Goal: Task Accomplishment & Management: Manage account settings

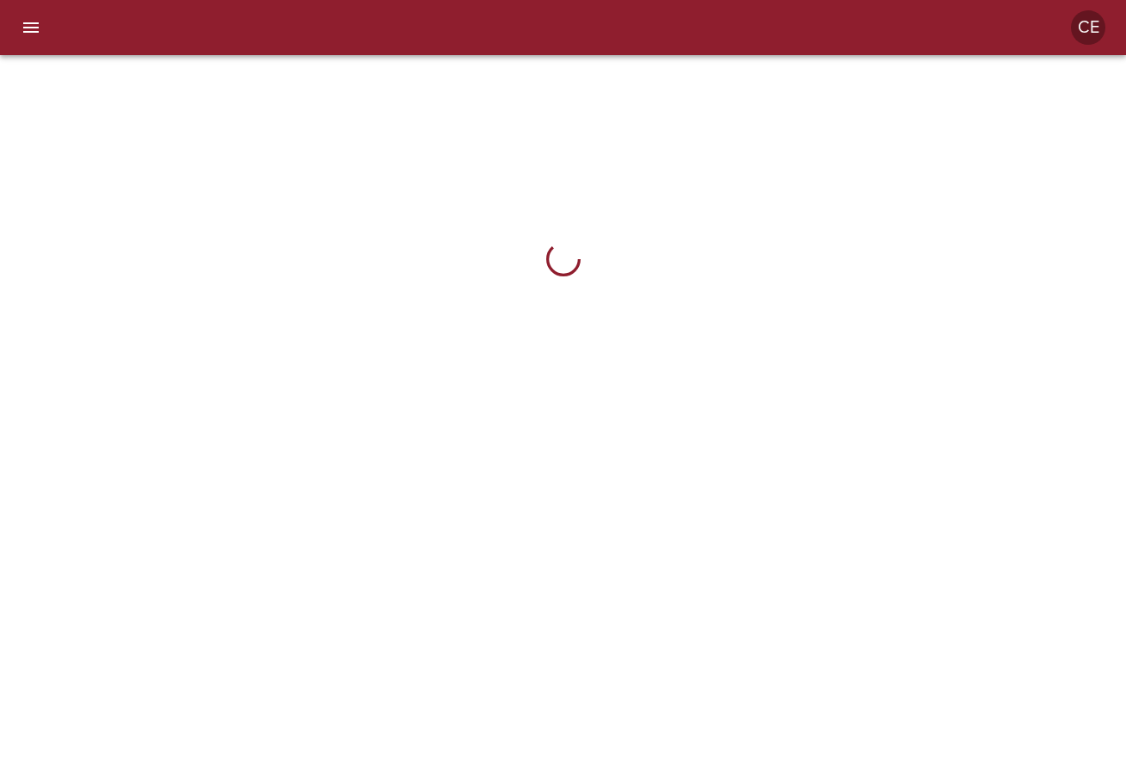
click at [9, 34] on div at bounding box center [8, 381] width 17 height 762
click at [31, 24] on icon "menu" at bounding box center [30, 27] width 15 height 10
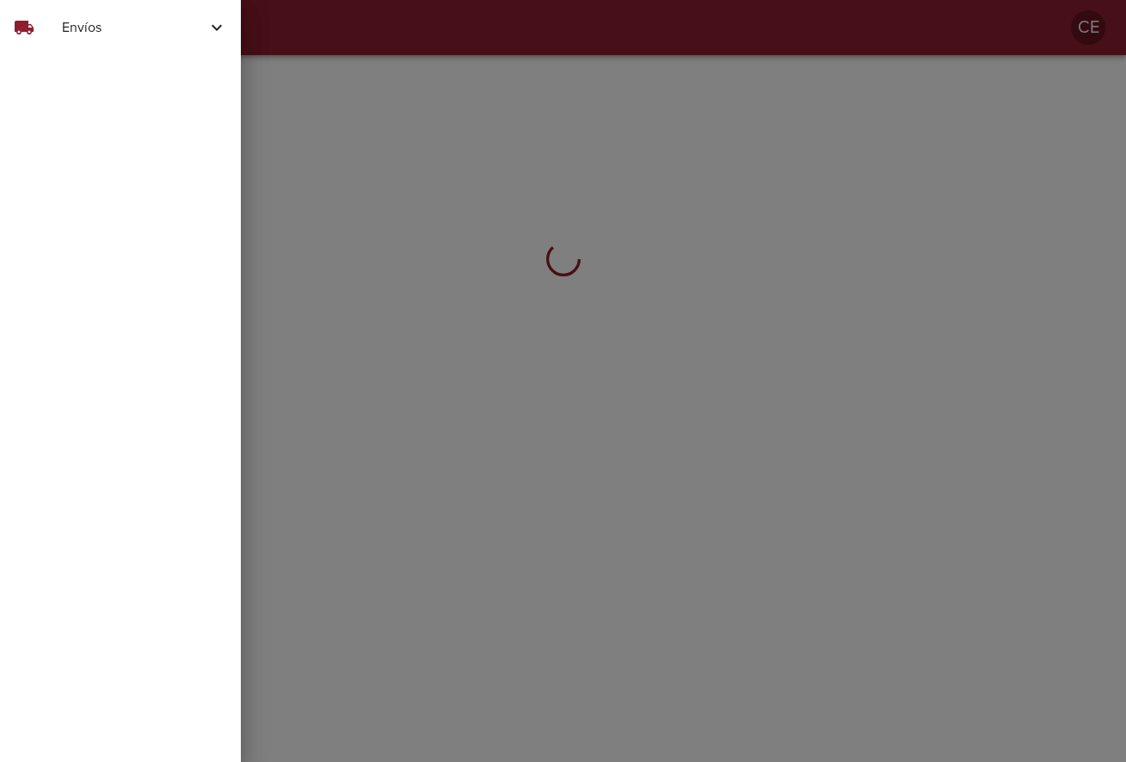
click at [105, 29] on span "Envíos" at bounding box center [134, 27] width 145 height 21
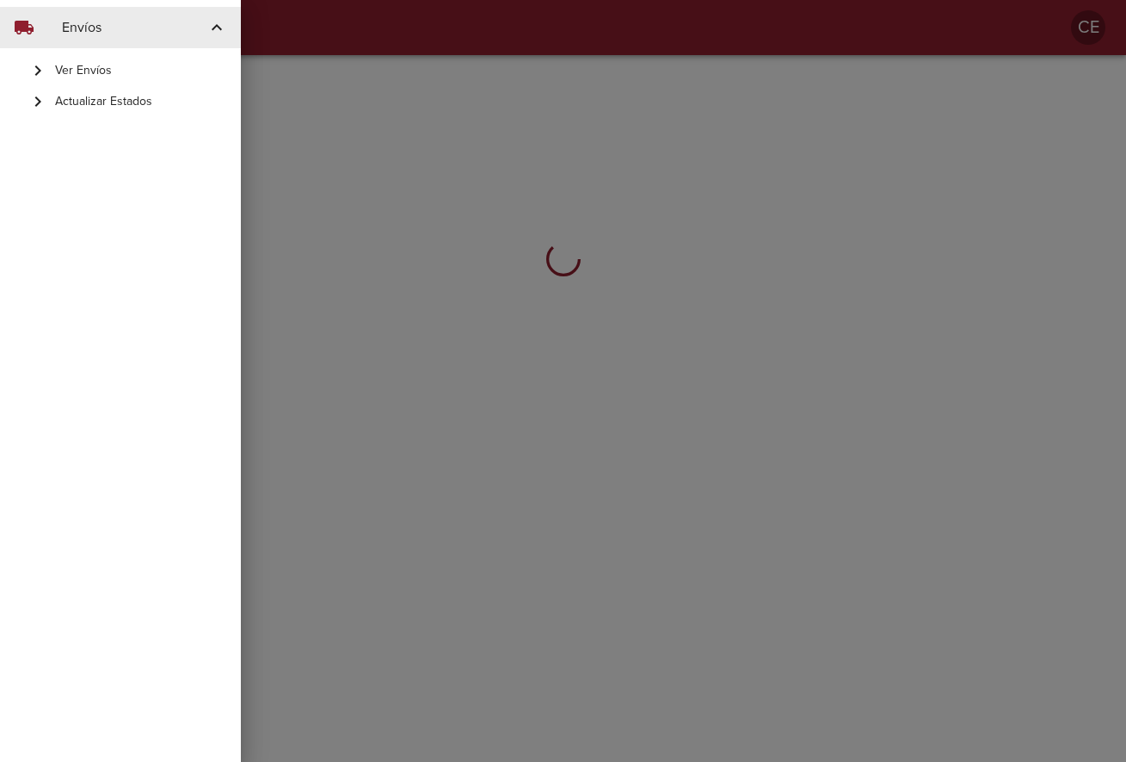
click at [123, 103] on span "Actualizar Estados" at bounding box center [141, 101] width 172 height 17
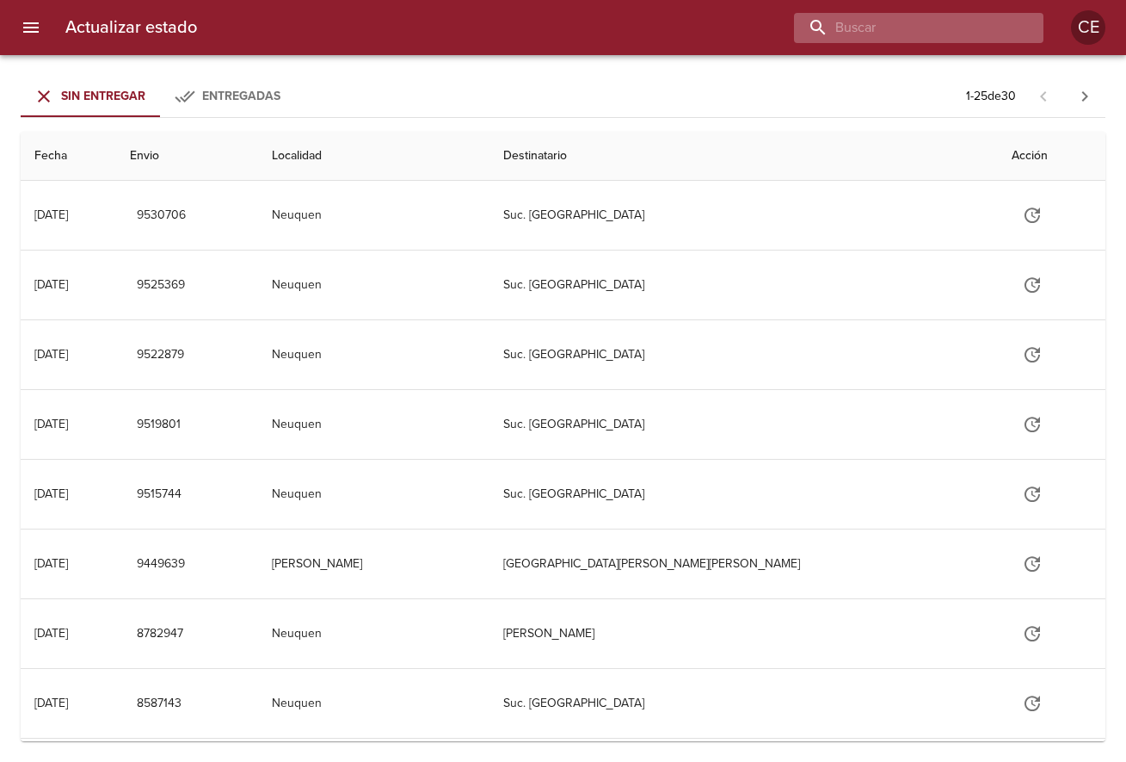
click at [909, 21] on input "buscar" at bounding box center [904, 28] width 220 height 30
type input "16826"
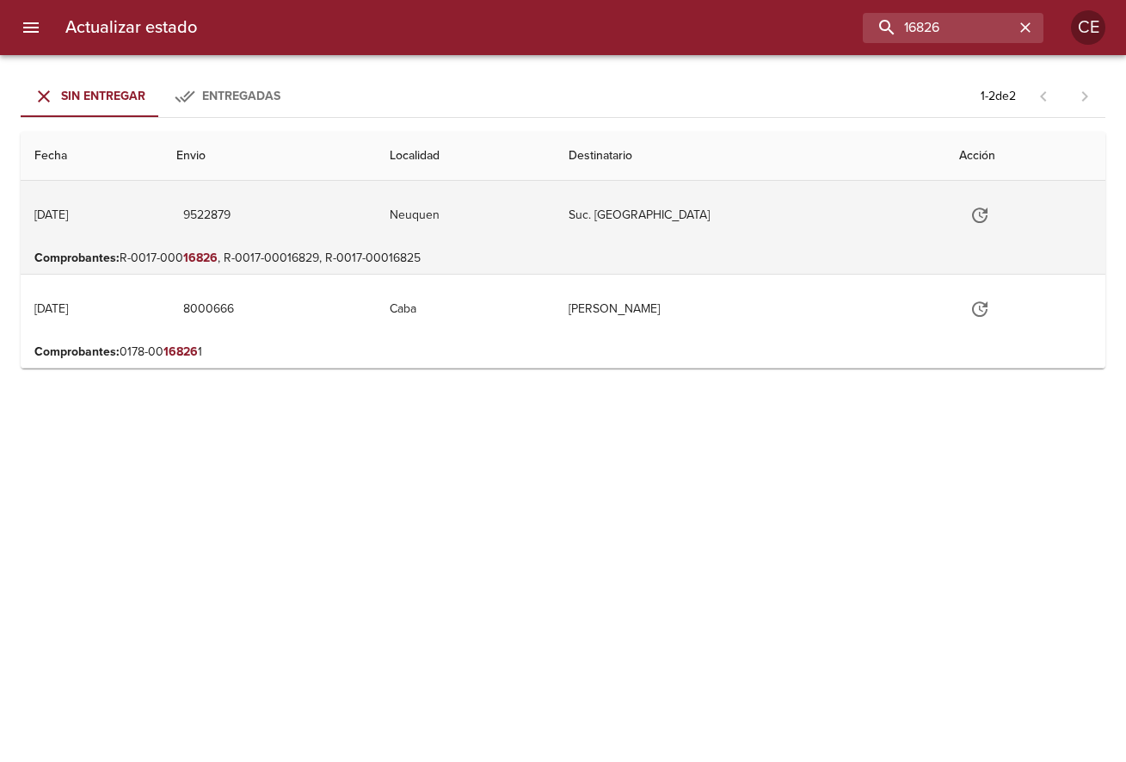
click at [996, 218] on button "Tabla de envíos del cliente" at bounding box center [980, 214] width 41 height 41
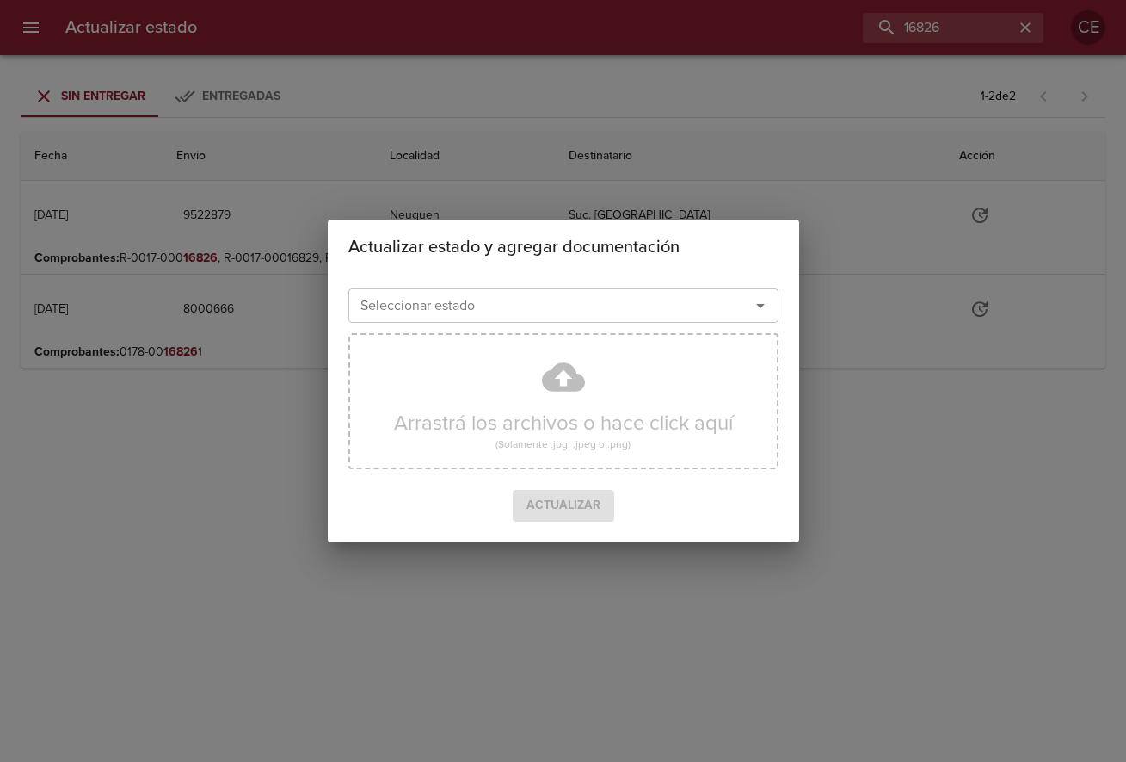
click at [510, 301] on input "Seleccionar estado" at bounding box center [538, 305] width 369 height 24
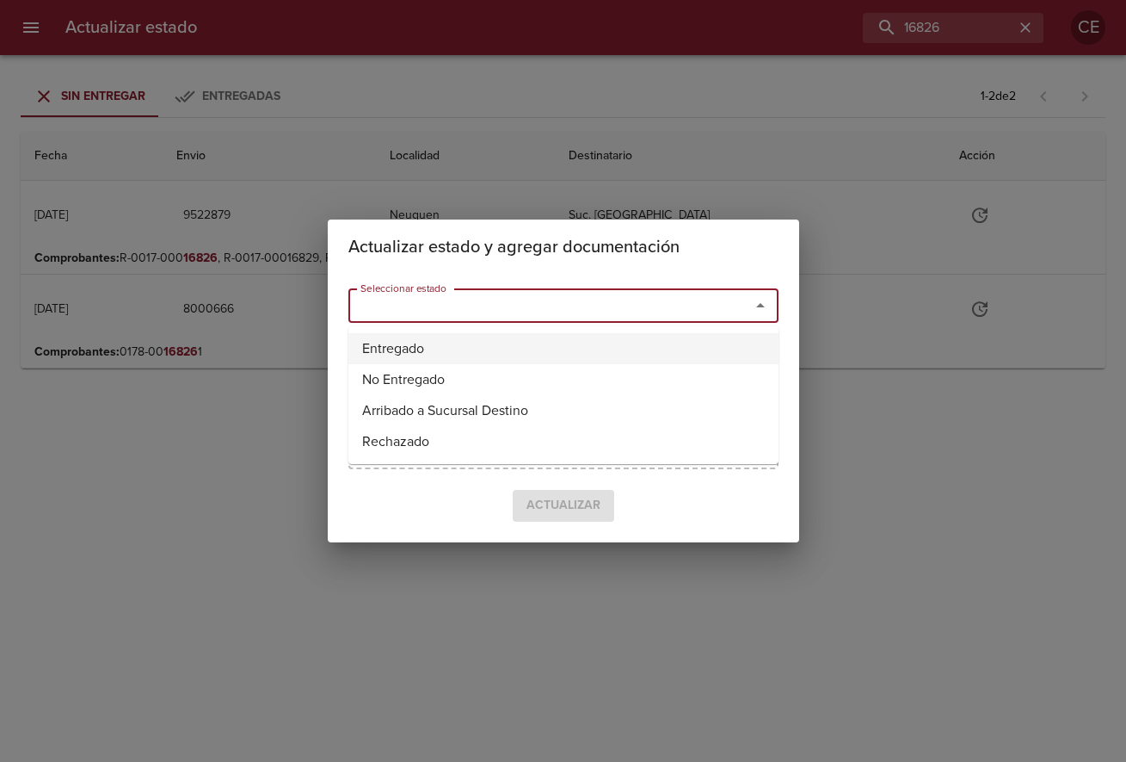
click at [457, 346] on li "Entregado" at bounding box center [564, 348] width 430 height 31
type input "Entregado"
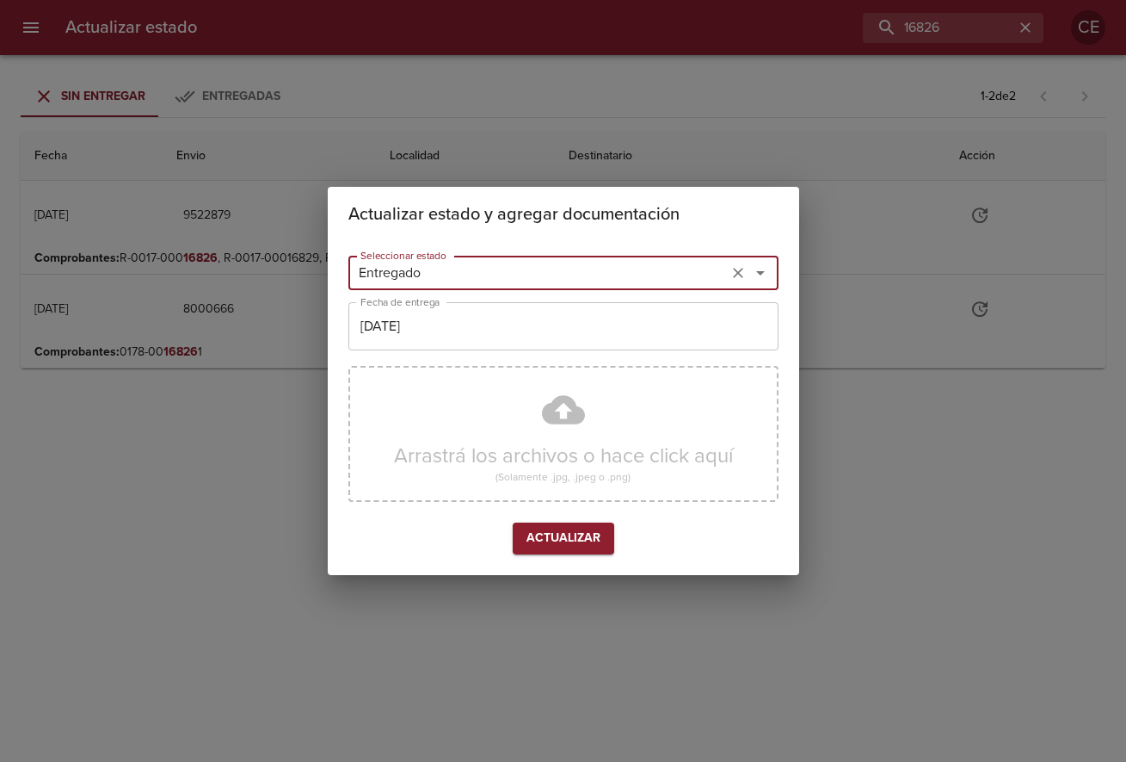
click at [476, 337] on input "[DATE]" at bounding box center [564, 326] width 430 height 48
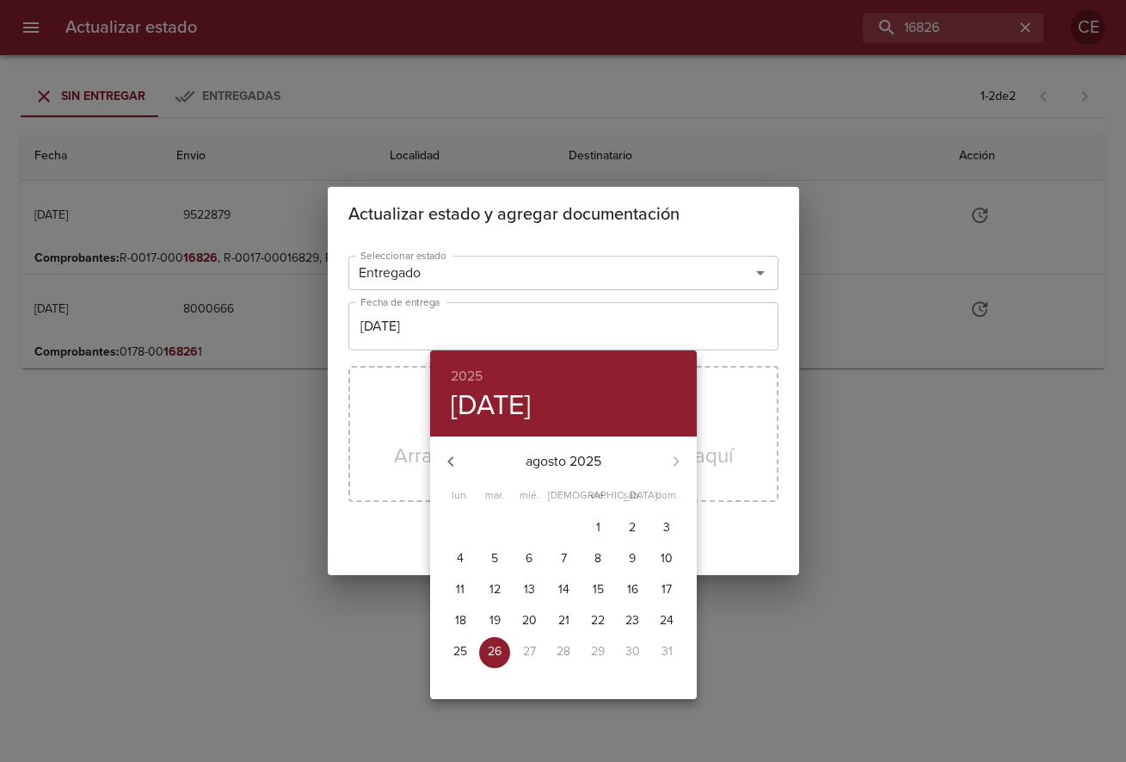
click at [460, 653] on p "25" at bounding box center [461, 651] width 14 height 17
type input "[DATE]"
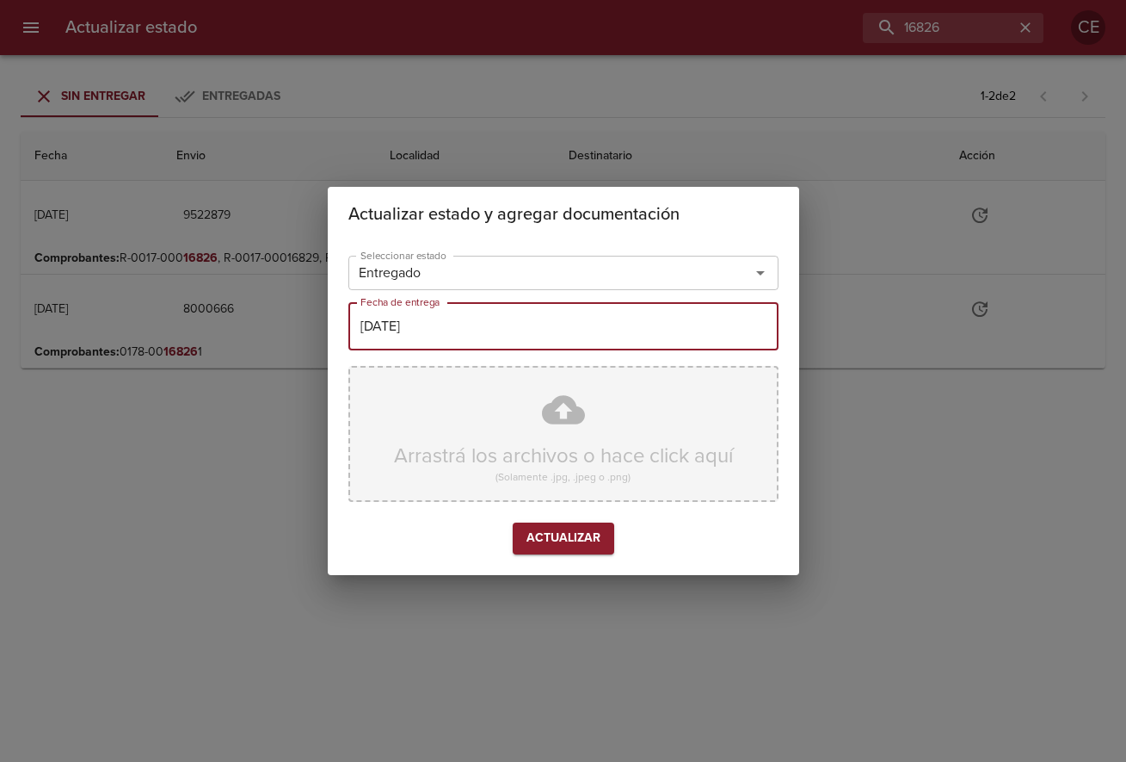
click at [552, 441] on div "Arrastrá los archivos o hace click aquí (Solamente .jpg, .jpeg o .png)" at bounding box center [564, 434] width 430 height 136
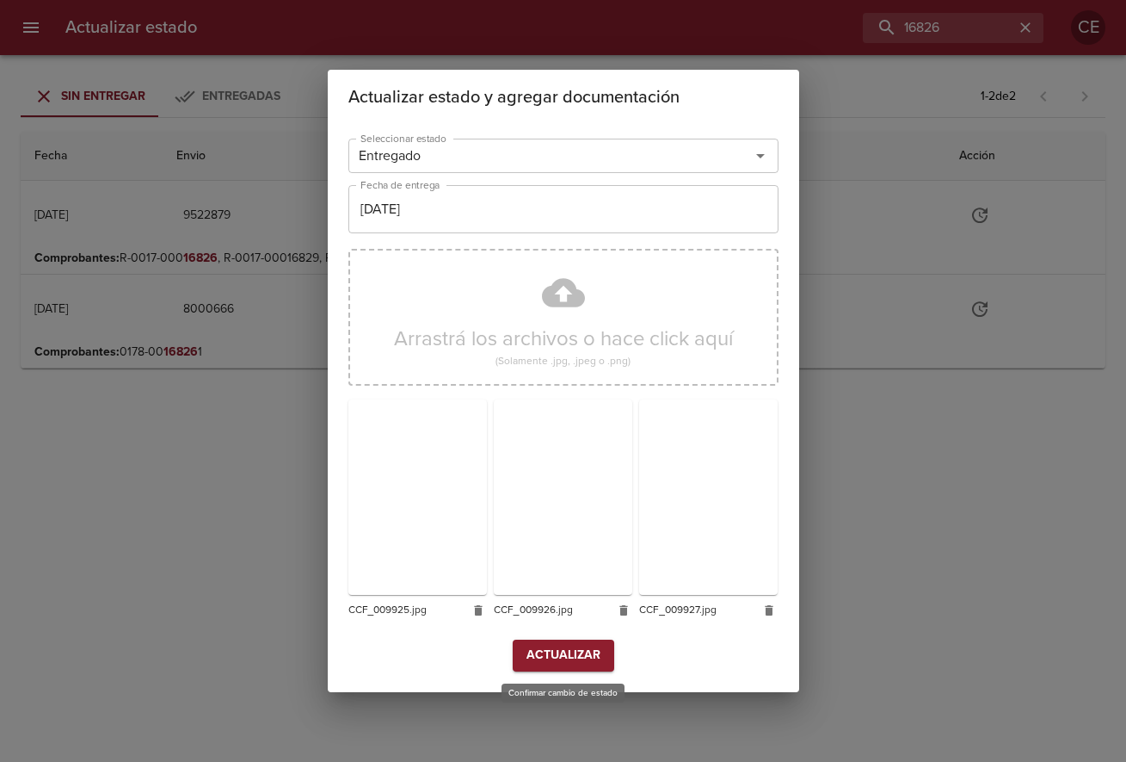
click at [563, 649] on span "Actualizar" at bounding box center [564, 656] width 74 height 22
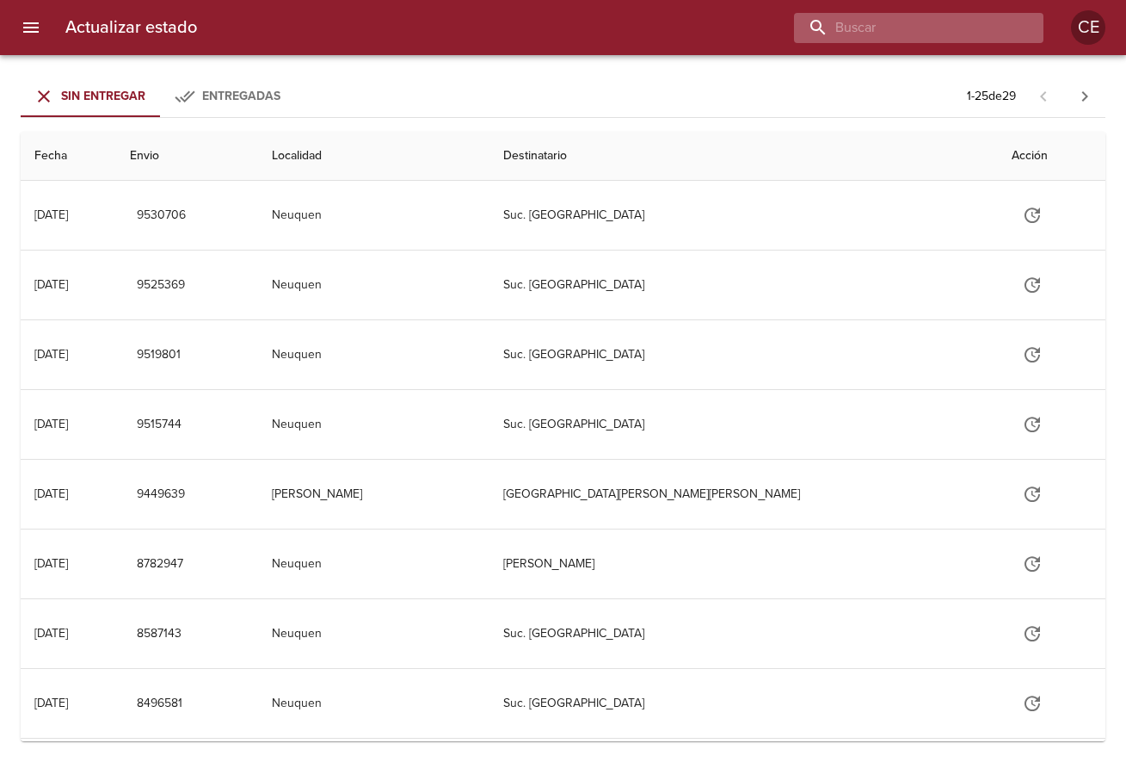
click at [941, 31] on input "buscar" at bounding box center [904, 28] width 220 height 30
type input "16789"
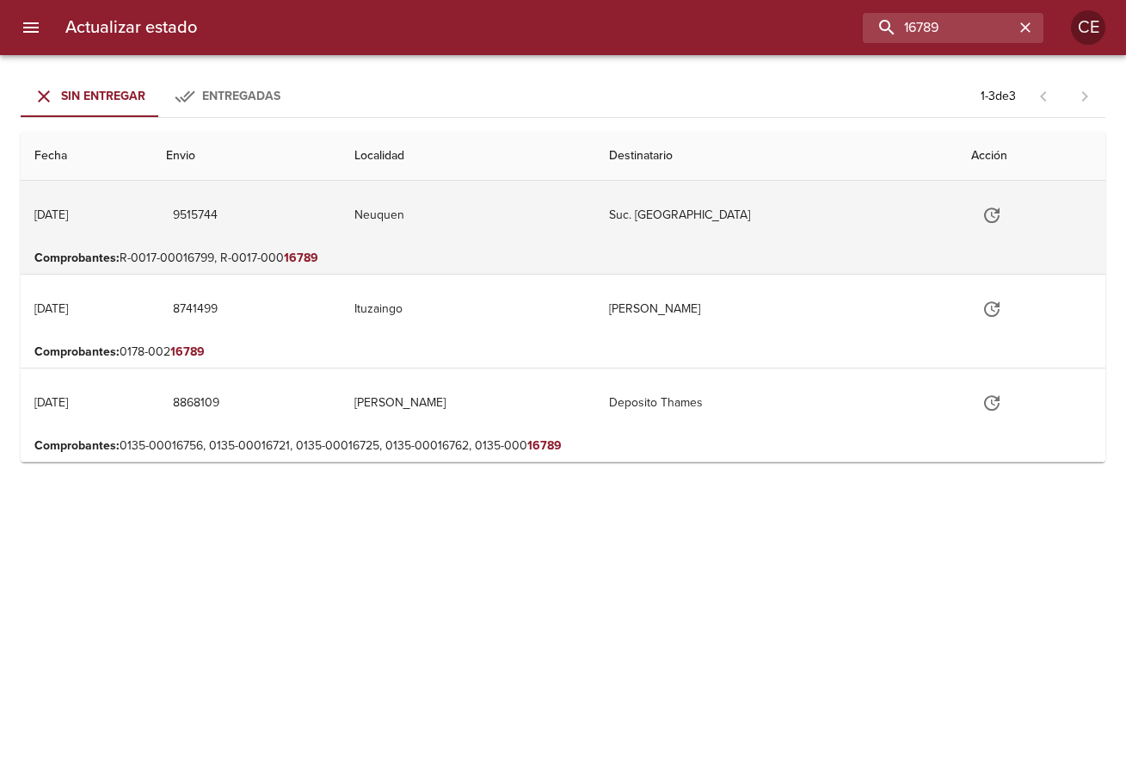
click at [984, 218] on button "Tabla de envíos del cliente" at bounding box center [992, 214] width 41 height 41
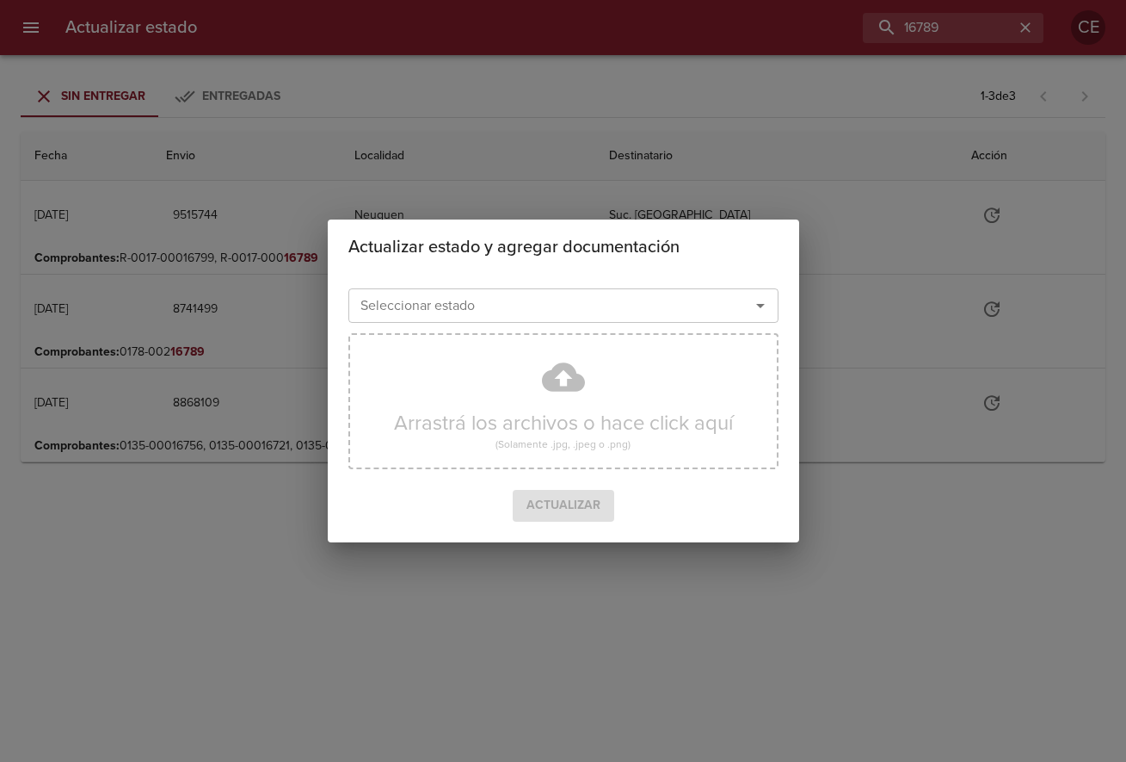
click at [572, 297] on input "Seleccionar estado" at bounding box center [538, 305] width 369 height 24
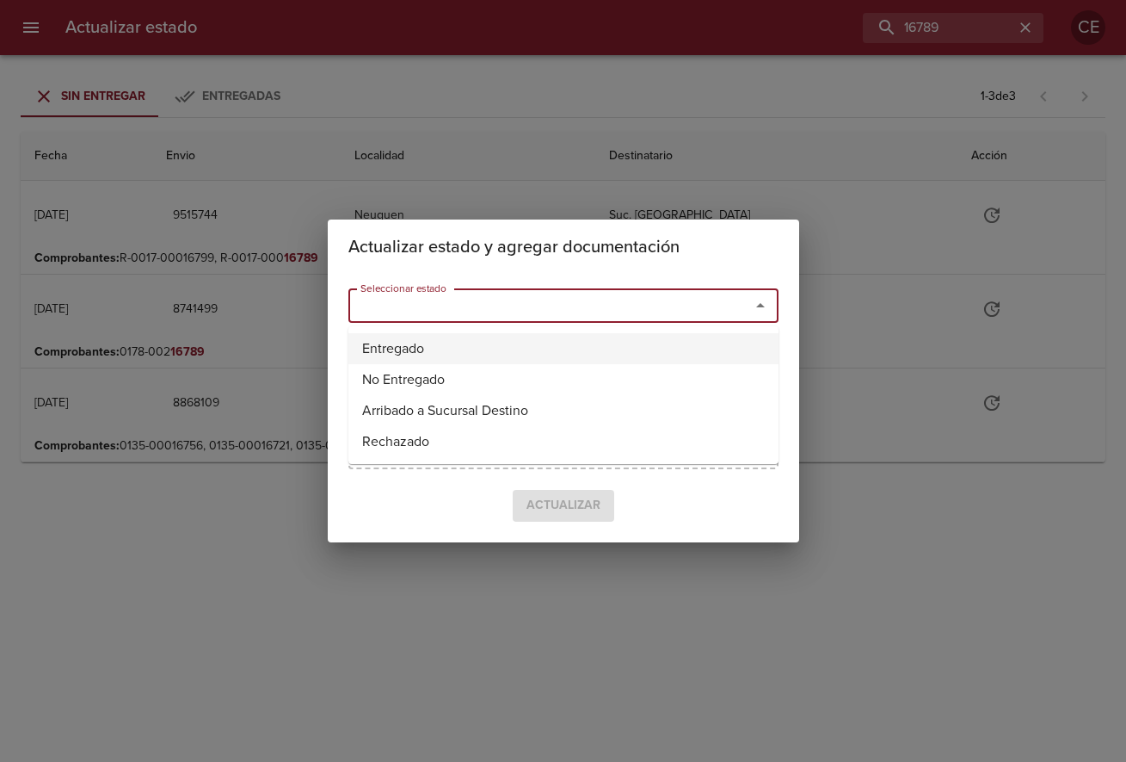
click at [487, 345] on li "Entregado" at bounding box center [564, 348] width 430 height 31
type input "Entregado"
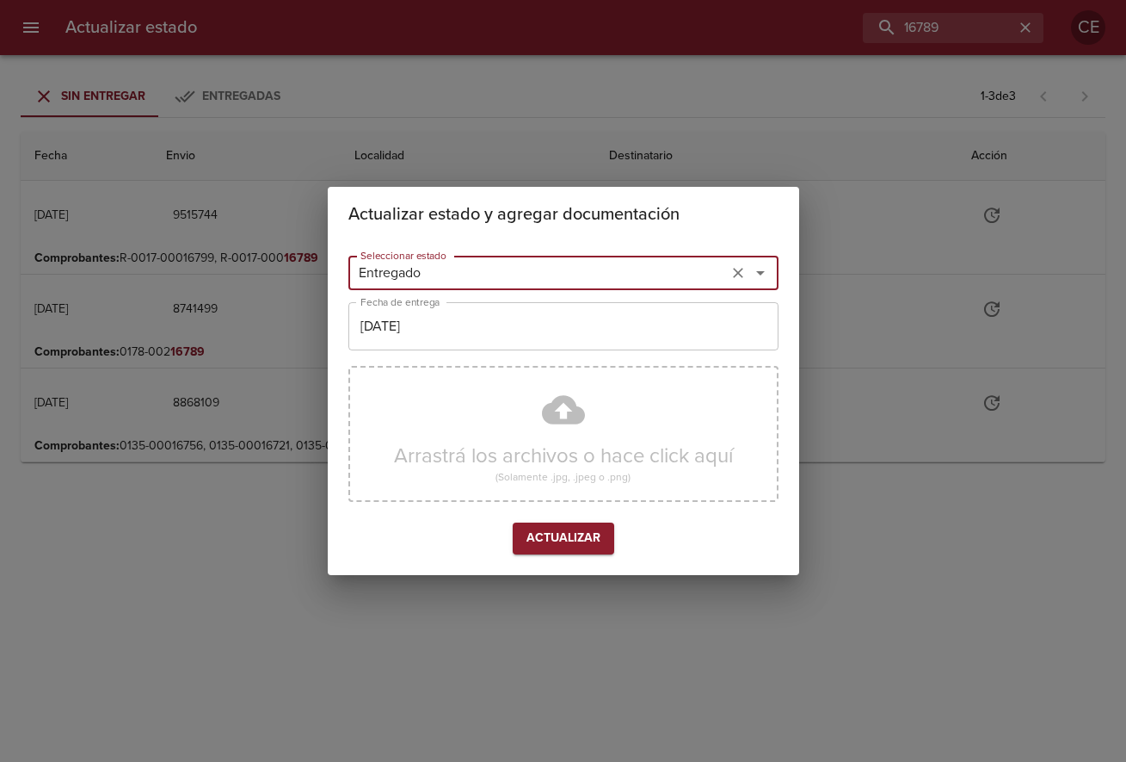
click at [568, 332] on input "[DATE]" at bounding box center [564, 326] width 430 height 48
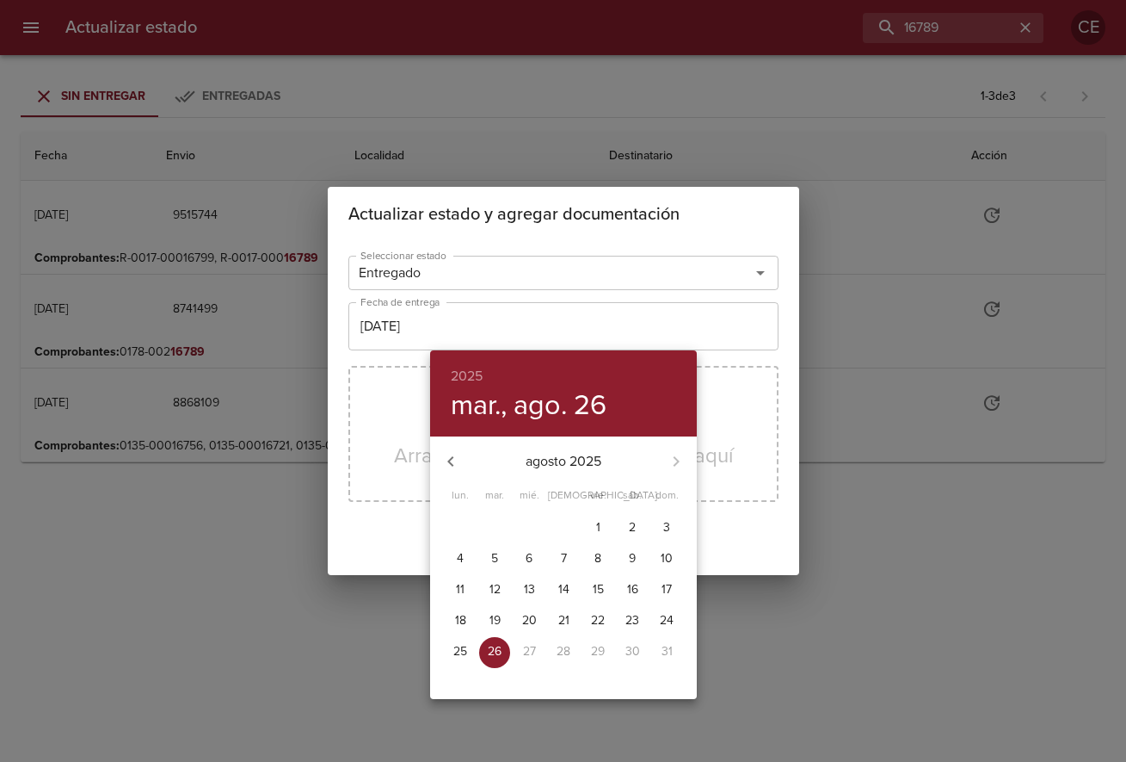
drag, startPoint x: 463, startPoint y: 645, endPoint x: 465, endPoint y: 633, distance: 12.2
click at [462, 645] on p "25" at bounding box center [461, 651] width 14 height 17
type input "[DATE]"
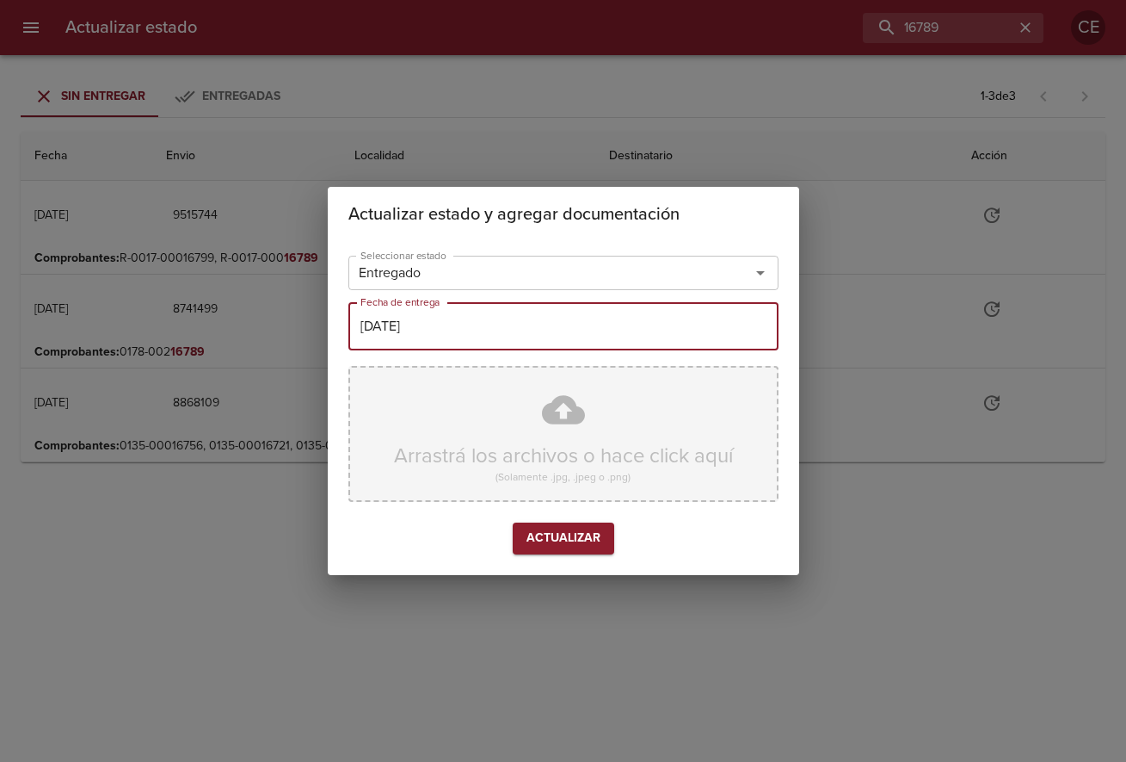
click at [510, 435] on div "Arrastrá los archivos o hace click aquí (Solamente .jpg, .jpeg o .png)" at bounding box center [564, 434] width 430 height 136
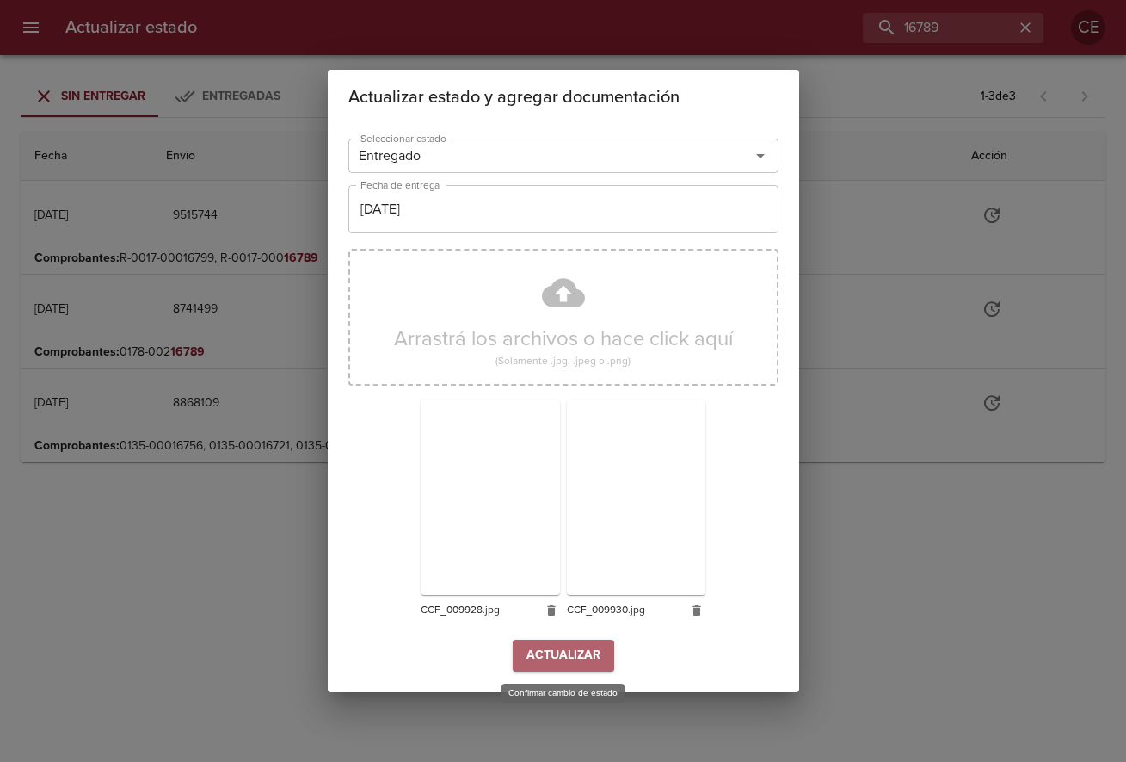
click at [577, 664] on span "Actualizar" at bounding box center [564, 656] width 74 height 22
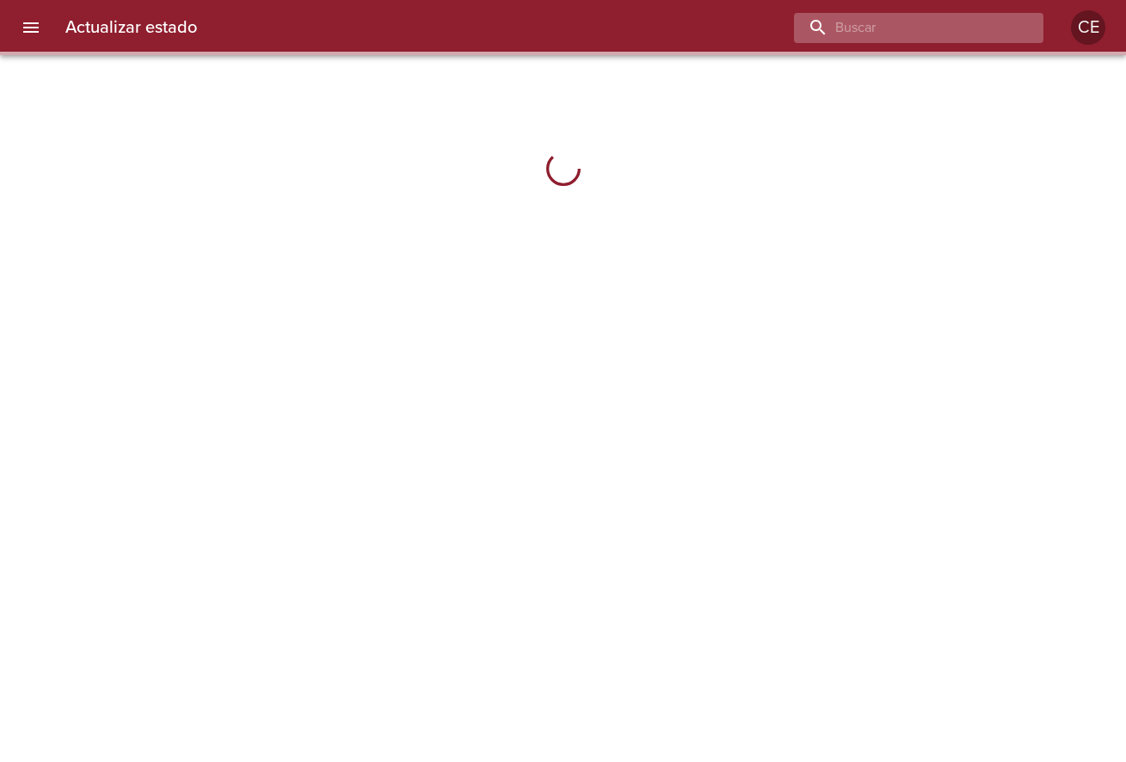
click at [952, 23] on input "buscar" at bounding box center [904, 28] width 220 height 30
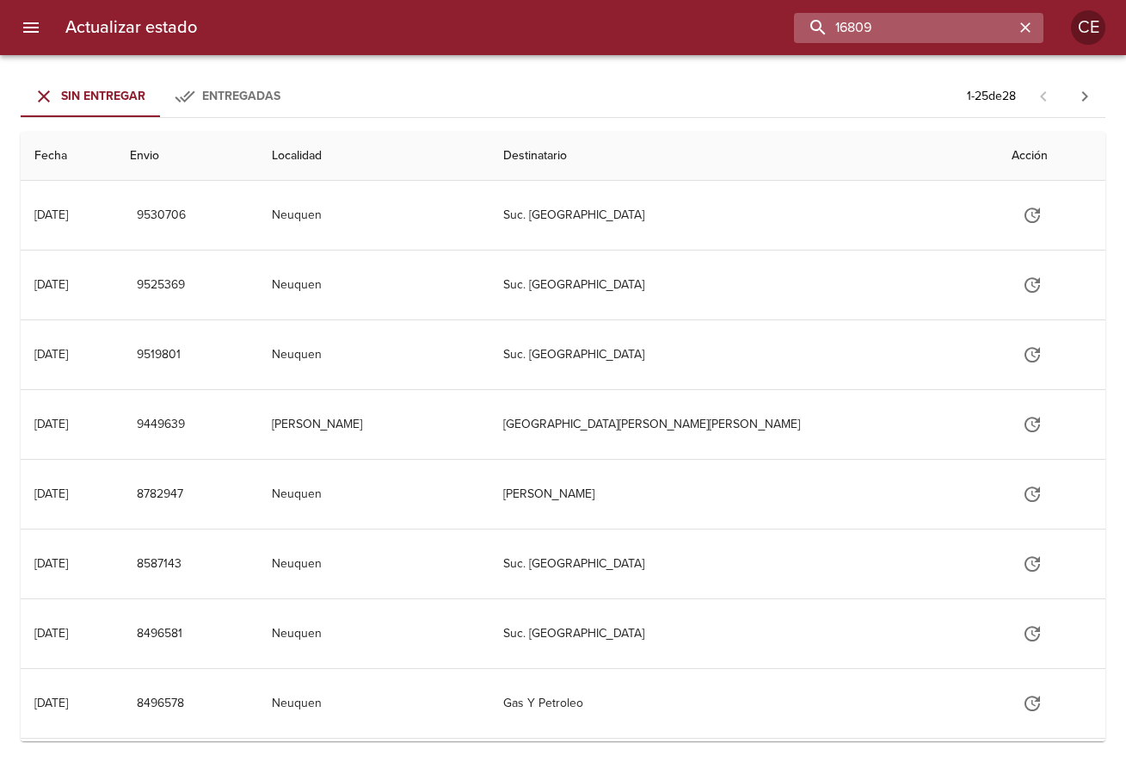
type input "16809"
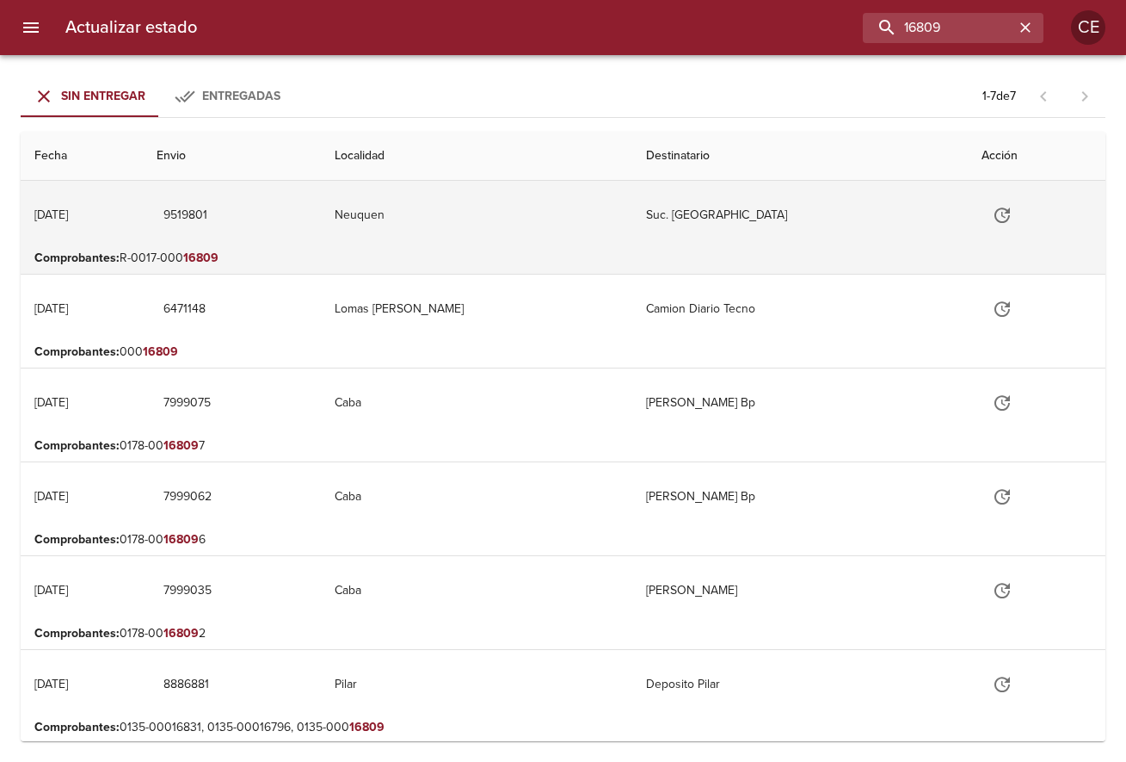
click at [995, 214] on icon "Tabla de envíos del cliente" at bounding box center [1002, 214] width 15 height 15
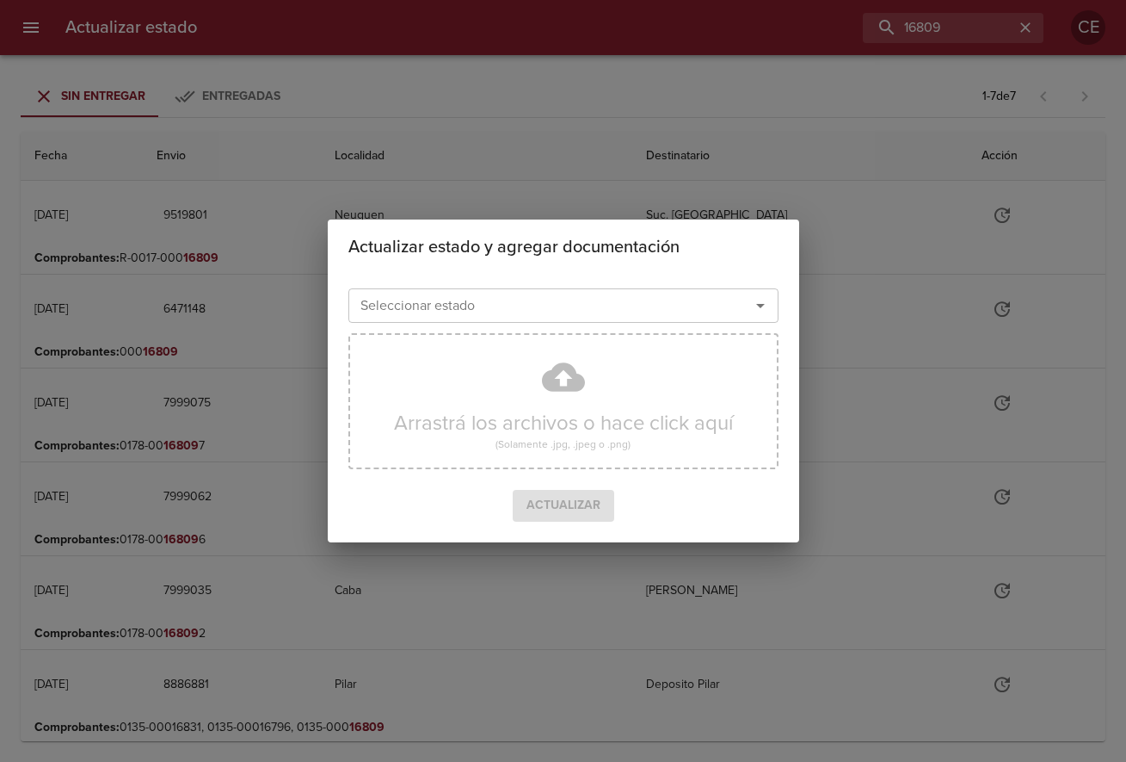
click at [598, 297] on input "Seleccionar estado" at bounding box center [538, 305] width 369 height 24
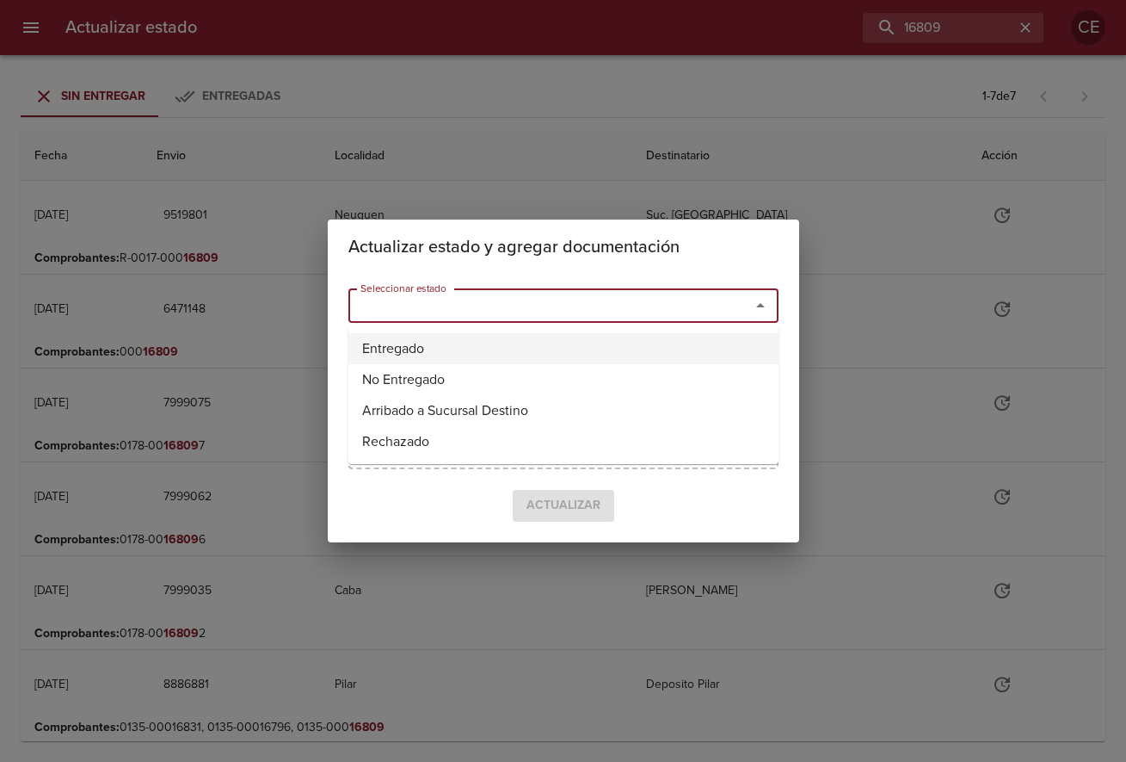
click at [386, 342] on li "Entregado" at bounding box center [564, 348] width 430 height 31
type input "Entregado"
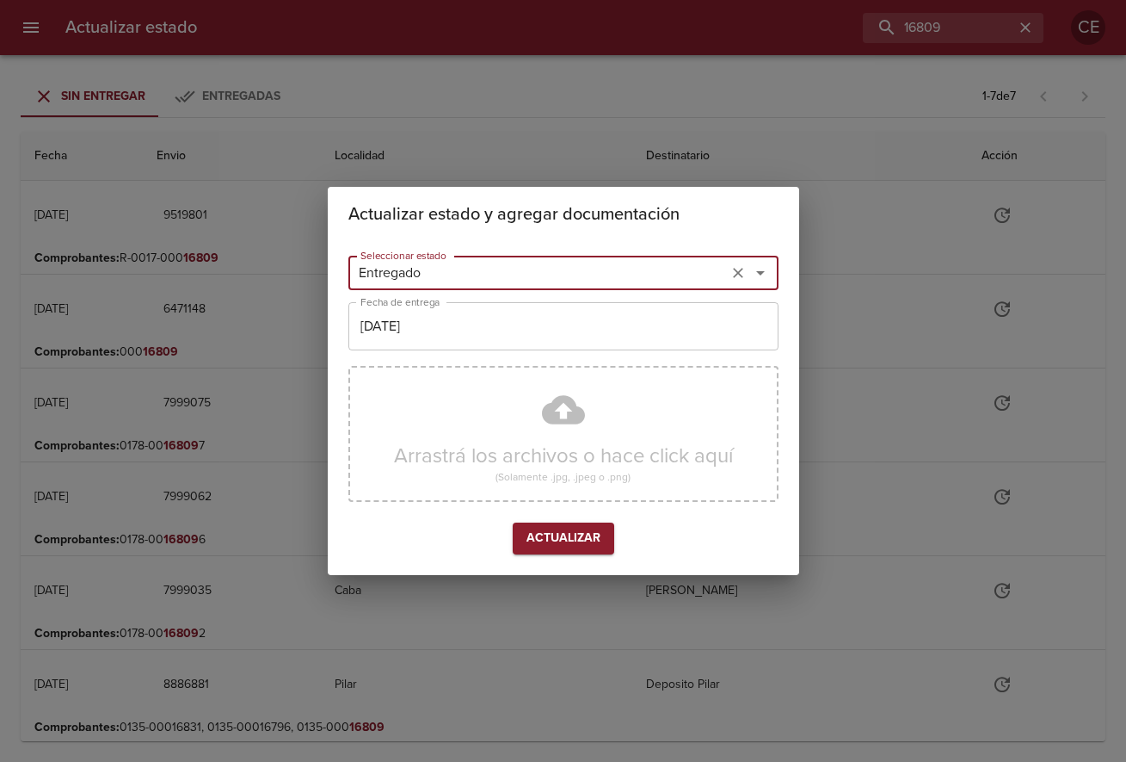
click at [398, 316] on input "[DATE]" at bounding box center [564, 326] width 430 height 48
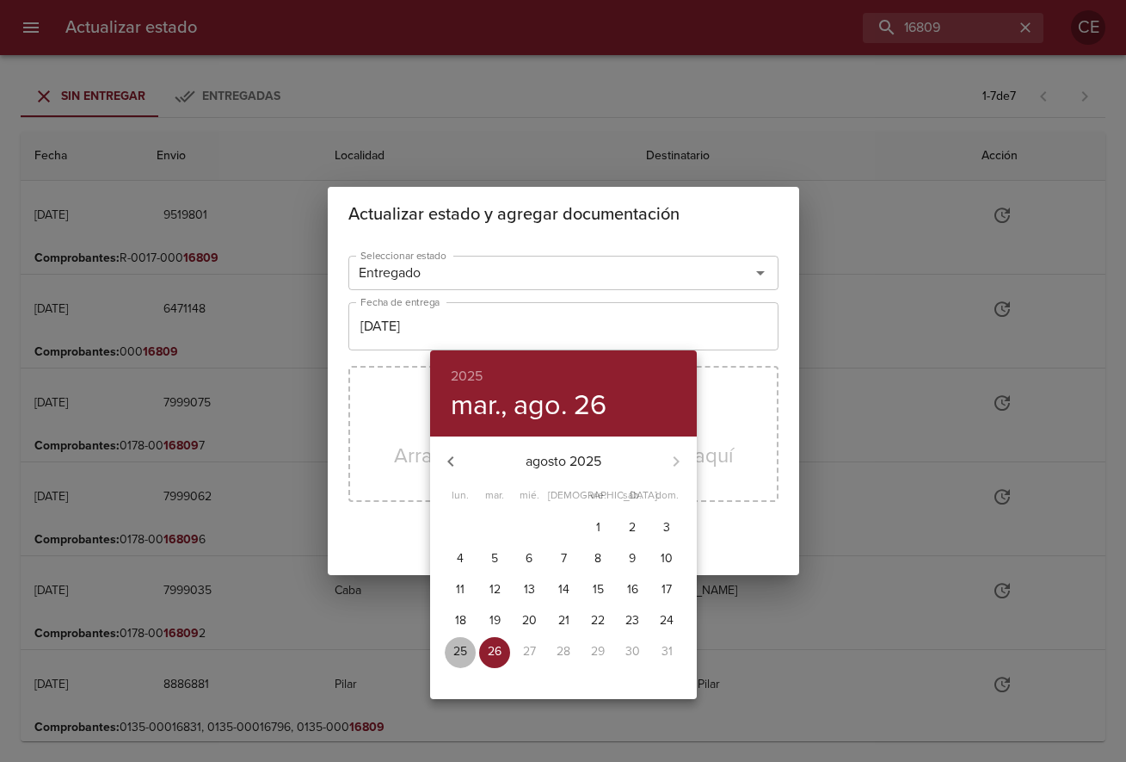
click at [455, 649] on p "25" at bounding box center [461, 651] width 14 height 17
type input "[DATE]"
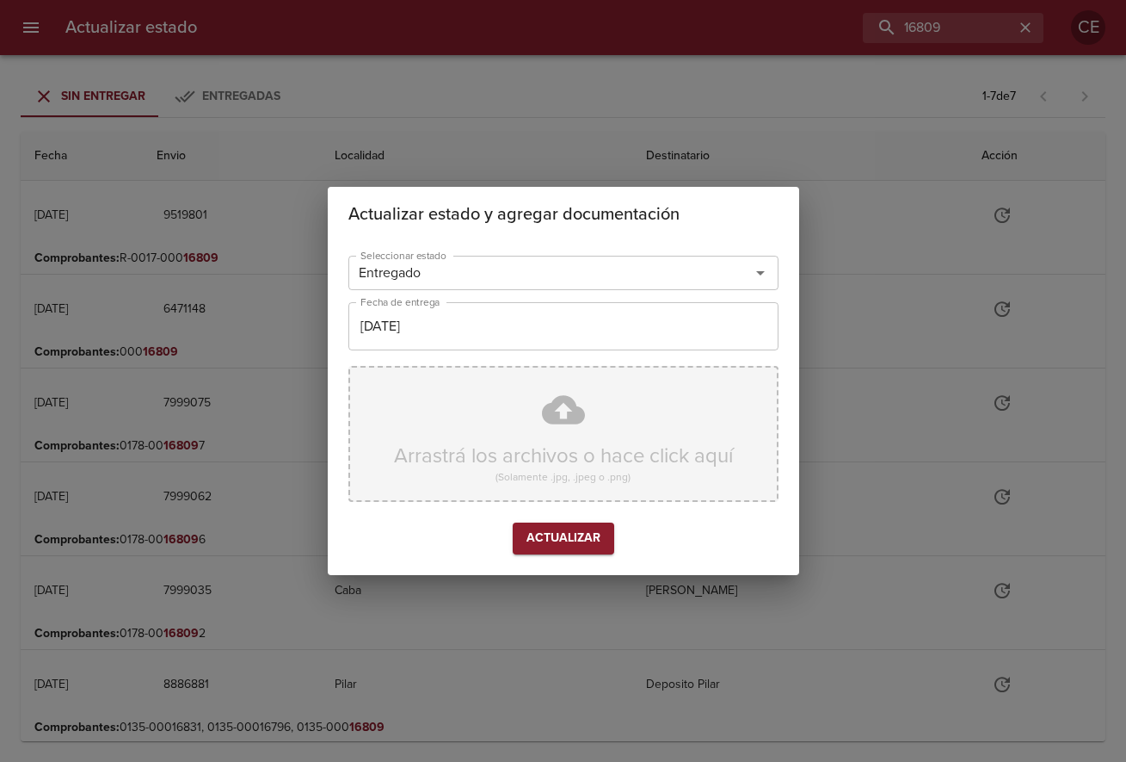
click at [440, 468] on div "Arrastrá los archivos o hace click aquí (Solamente .jpg, .jpeg o .png)" at bounding box center [564, 434] width 430 height 136
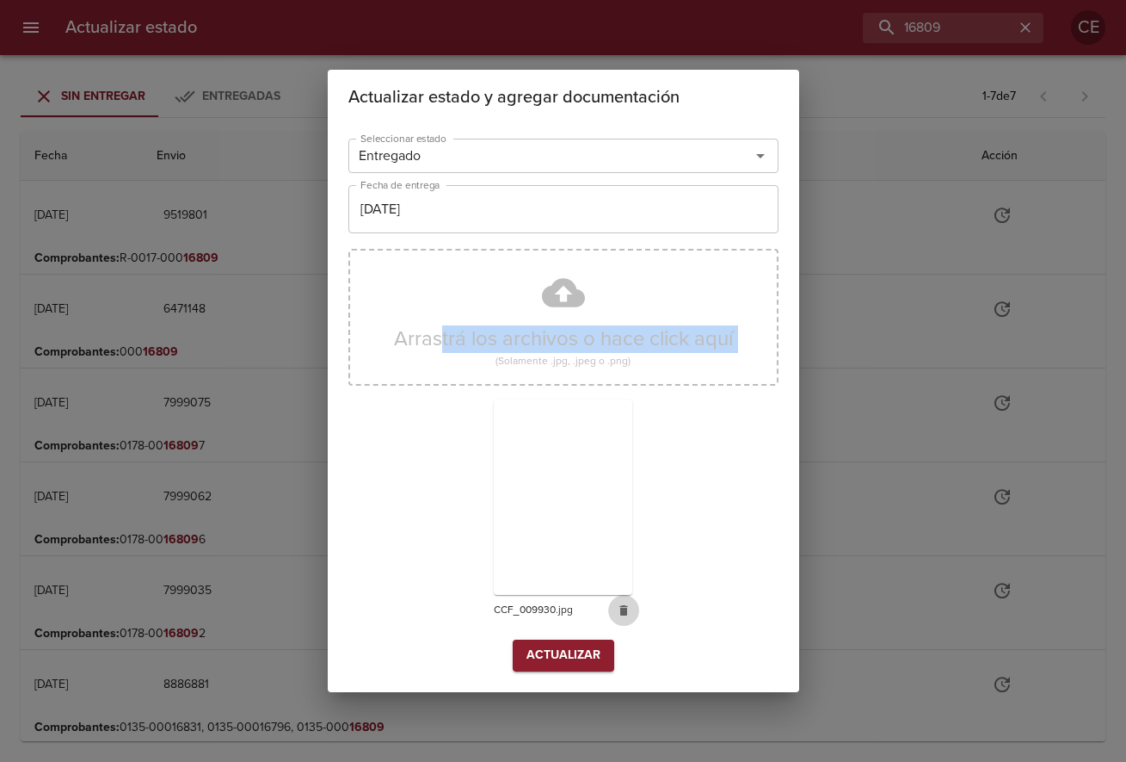
click at [626, 612] on icon "button" at bounding box center [624, 610] width 8 height 10
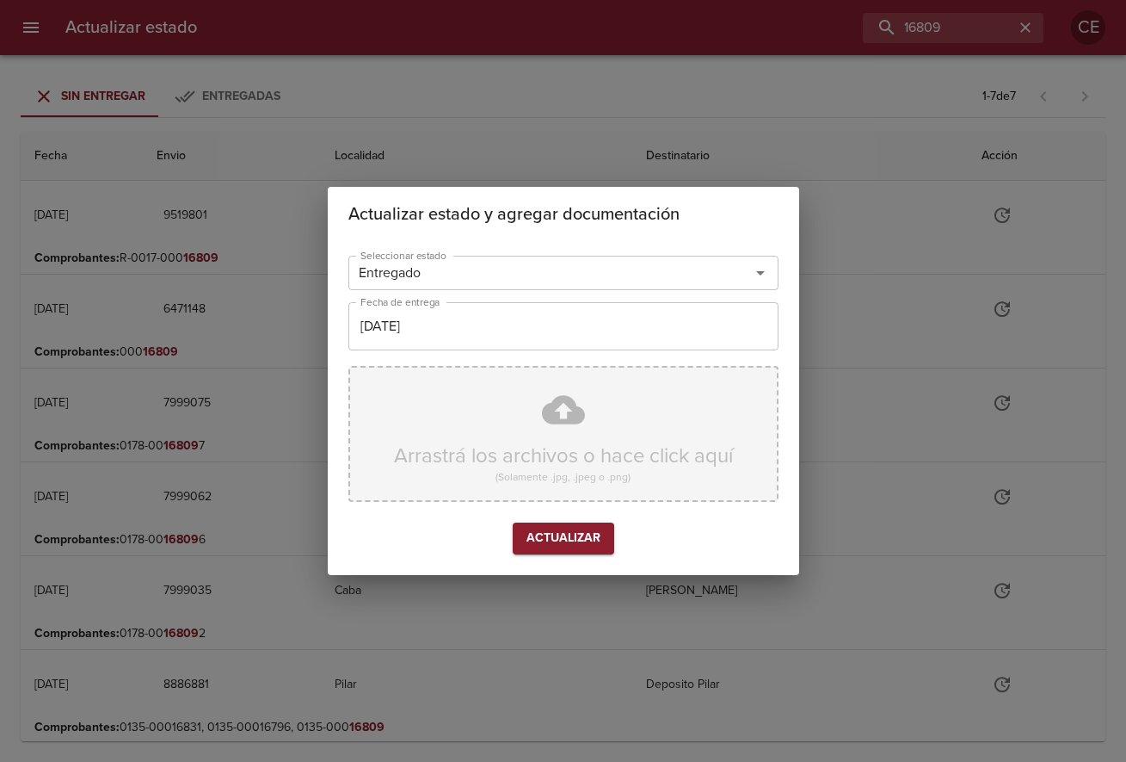
click at [556, 439] on div "Arrastrá los archivos o hace click aquí (Solamente .jpg, .jpeg o .png)" at bounding box center [564, 434] width 430 height 136
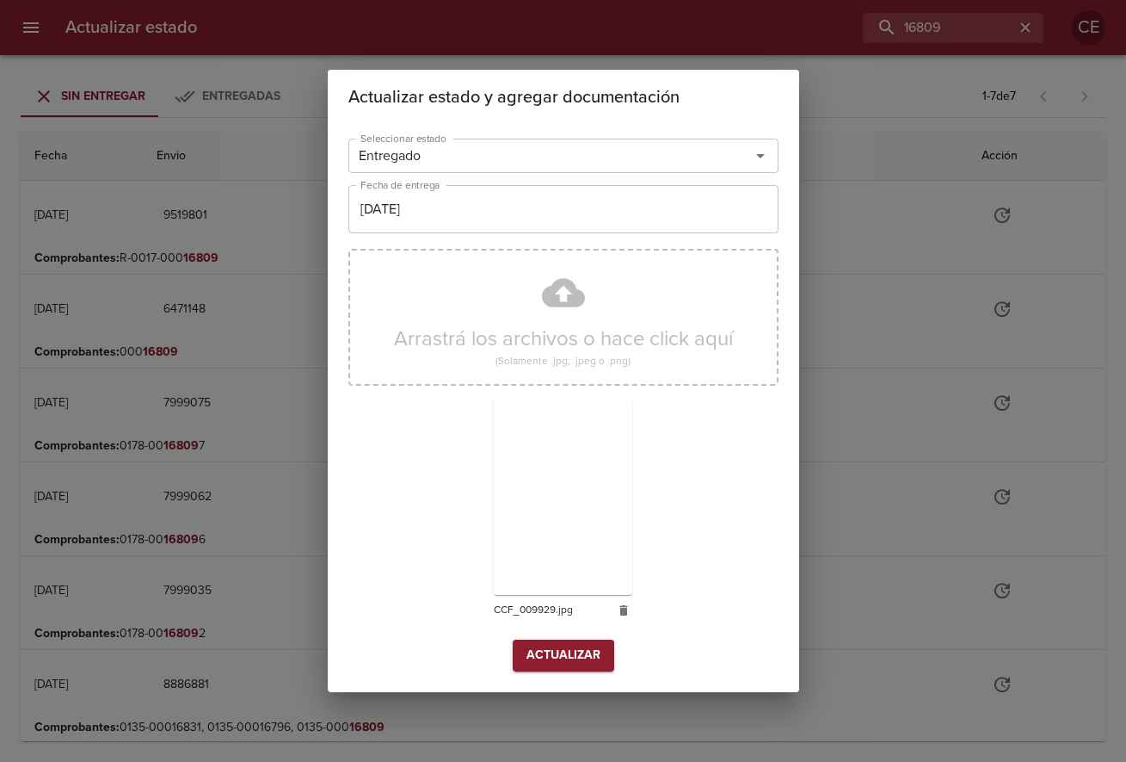
click at [575, 669] on button "Actualizar" at bounding box center [564, 655] width 102 height 32
